Goal: Information Seeking & Learning: Learn about a topic

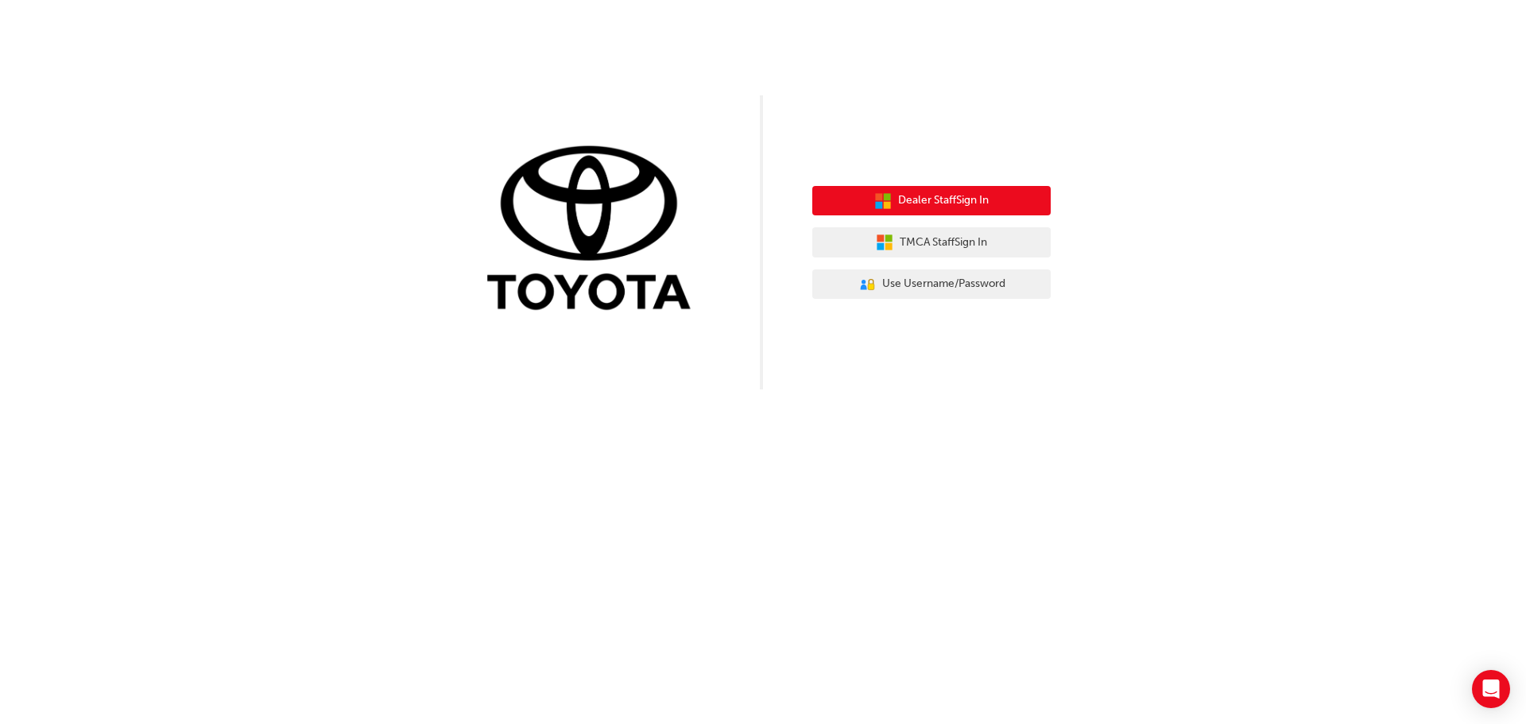
click at [756, 196] on span "Dealer Staff Sign In" at bounding box center [943, 201] width 91 height 18
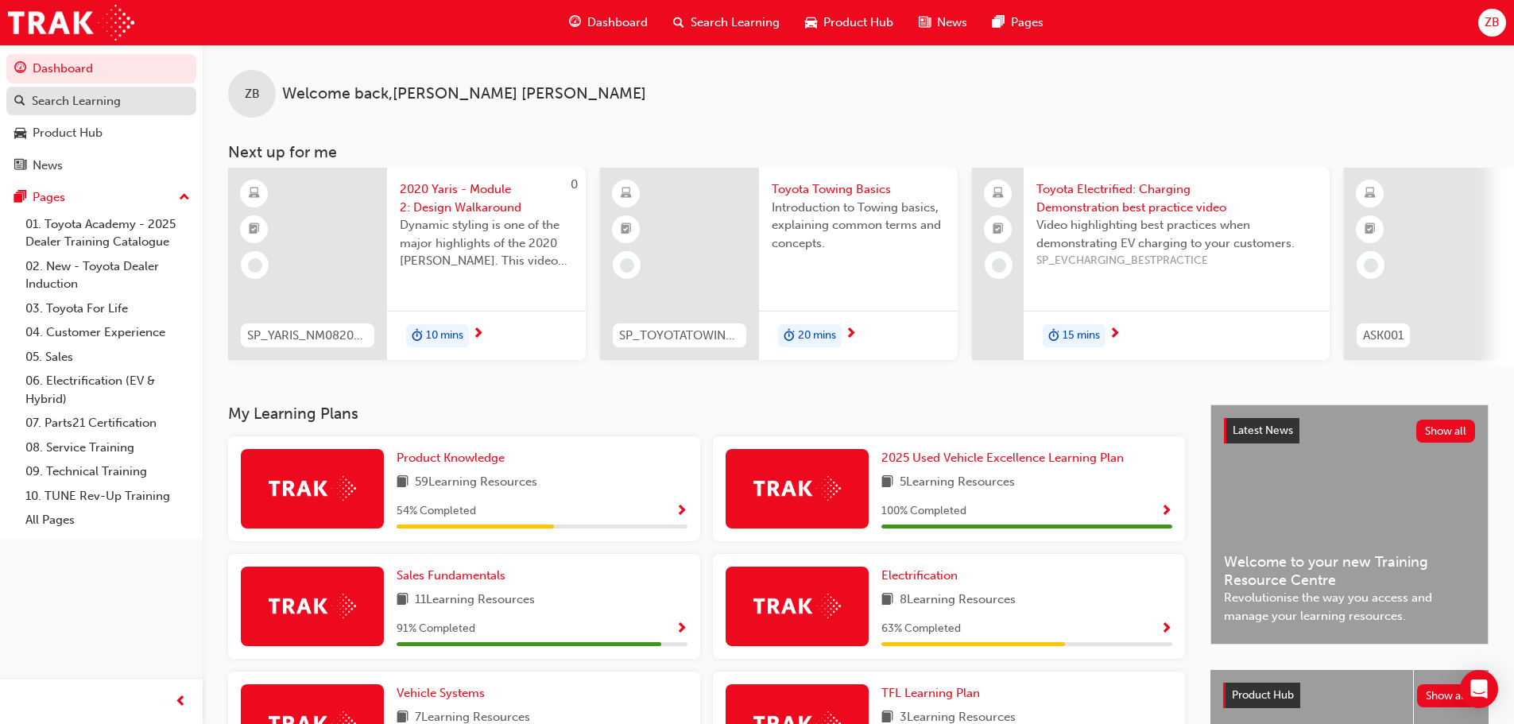
click at [70, 105] on div "Search Learning" at bounding box center [76, 101] width 89 height 18
